Goal: Transaction & Acquisition: Purchase product/service

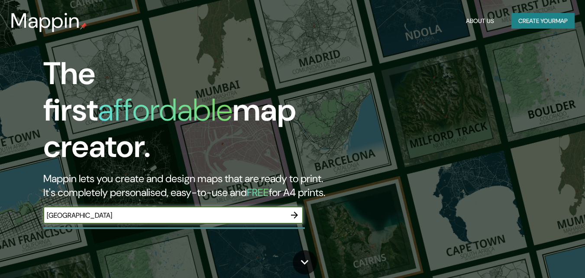
type input "el salvador"
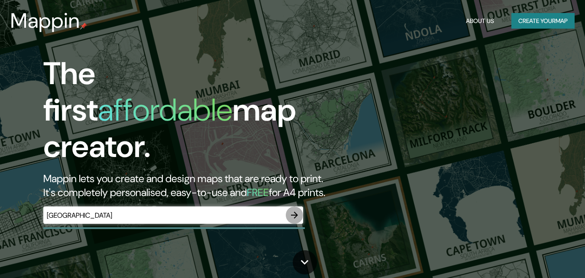
click at [294, 211] on icon "button" at bounding box center [294, 214] width 7 height 7
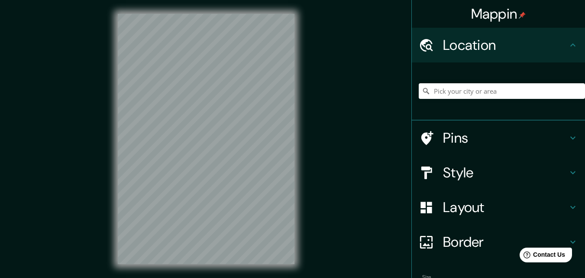
scroll to position [54, 0]
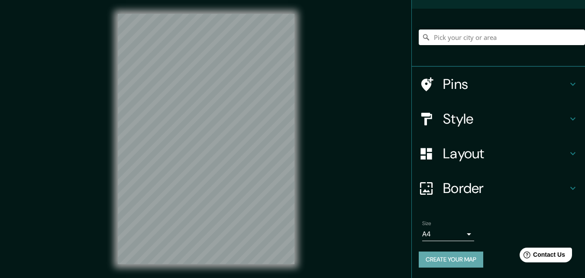
click at [439, 262] on button "Create your map" at bounding box center [451, 259] width 65 height 16
click at [447, 258] on div "Create your map" at bounding box center [498, 259] width 159 height 16
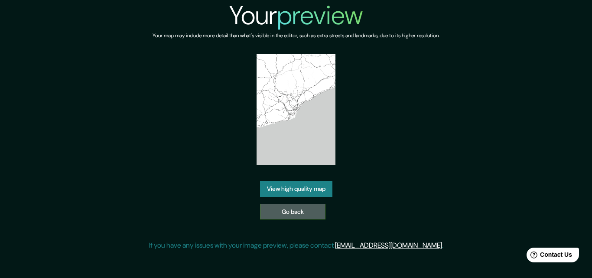
click at [299, 211] on link "Go back" at bounding box center [292, 212] width 65 height 16
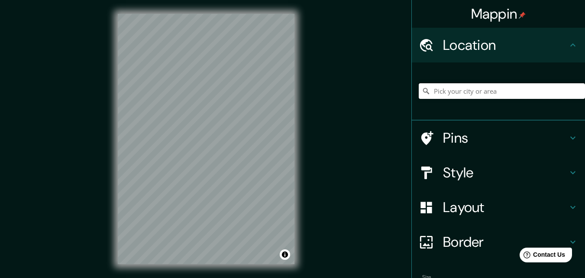
click at [462, 88] on input "Pick your city or area" at bounding box center [502, 91] width 166 height 16
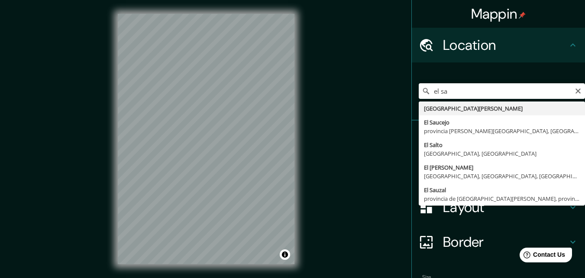
type input "[GEOGRAPHIC_DATA][PERSON_NAME]"
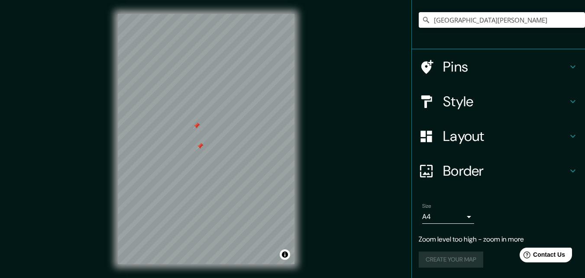
scroll to position [2, 0]
